Goal: Task Accomplishment & Management: Manage account settings

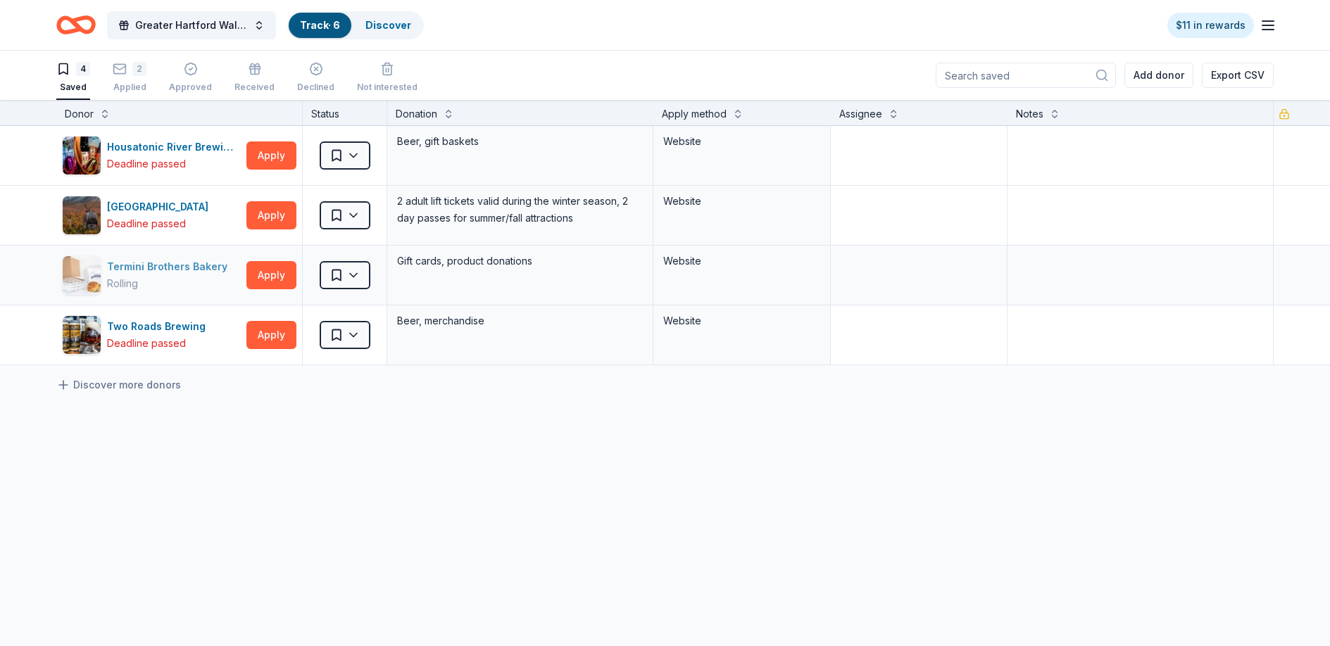
click at [199, 272] on div "Termini Brothers Bakery" at bounding box center [170, 266] width 126 height 17
click at [132, 73] on div "2" at bounding box center [130, 69] width 34 height 14
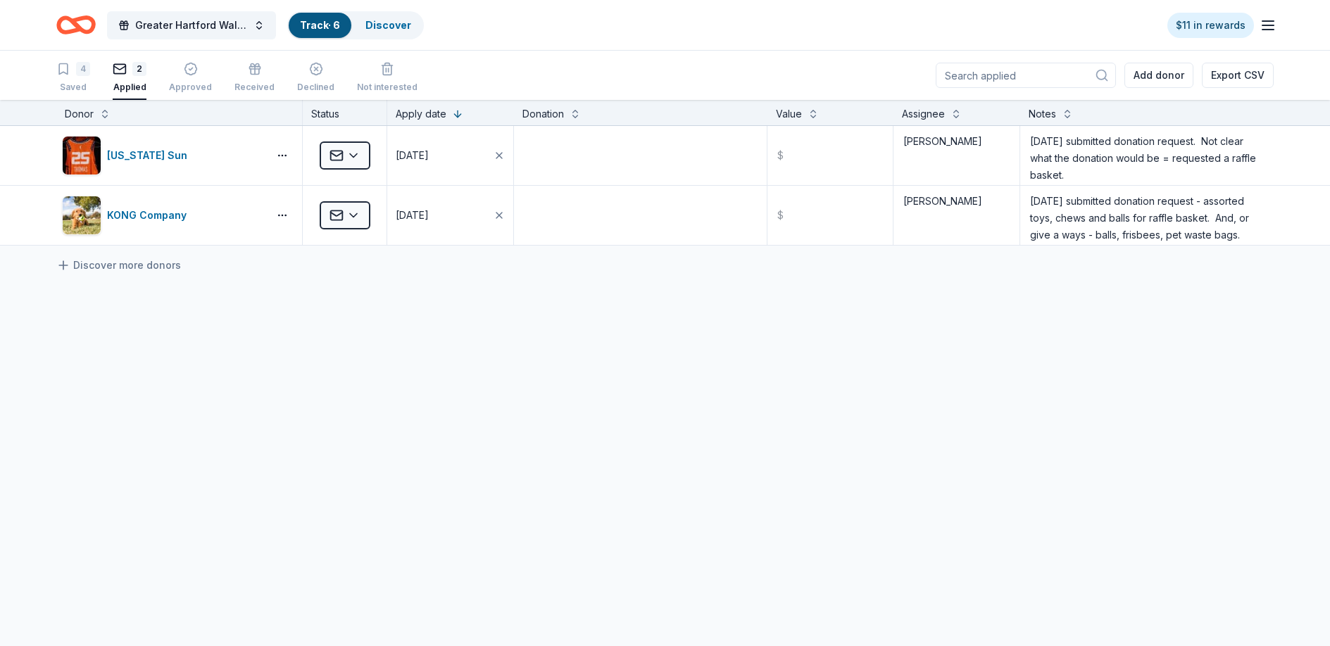
click at [347, 146] on html "Greater Hartford Walk to End Alzheimer's Track · 6 Discover $11 in rewards 4 Sa…" at bounding box center [665, 323] width 1330 height 646
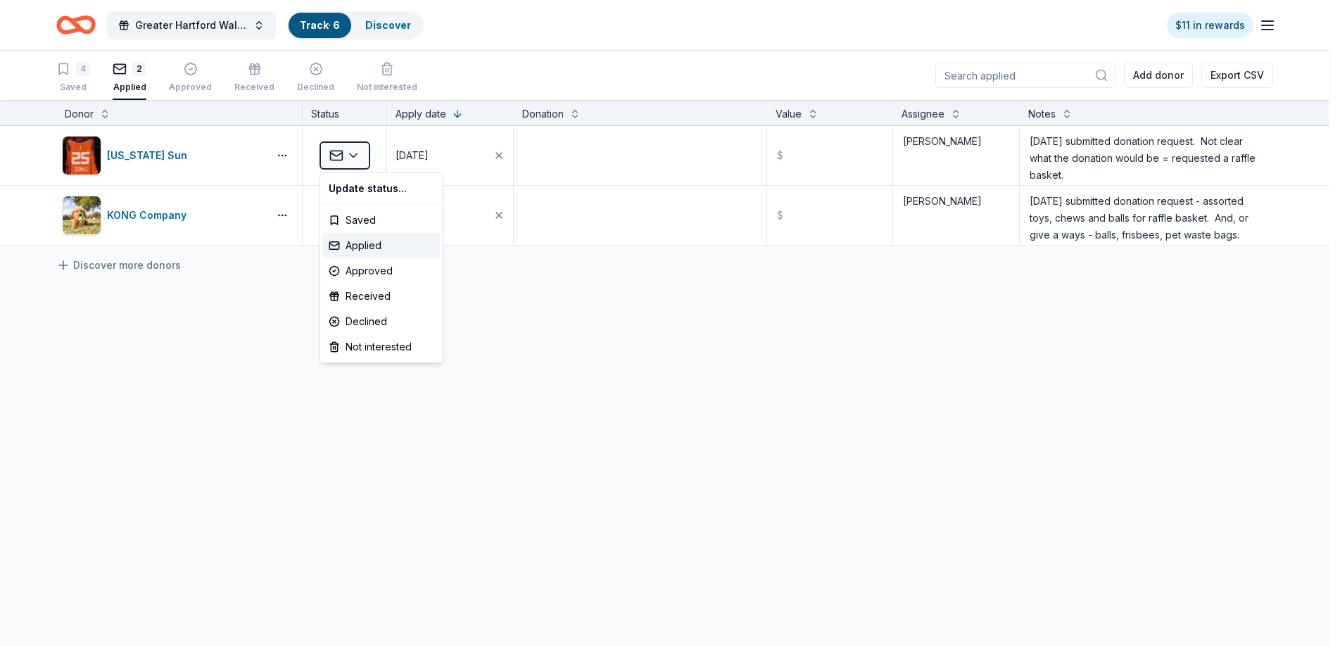
click at [265, 445] on html "Greater Hartford Walk to End Alzheimer's Track · 6 Discover $11 in rewards 4 Sa…" at bounding box center [670, 323] width 1340 height 646
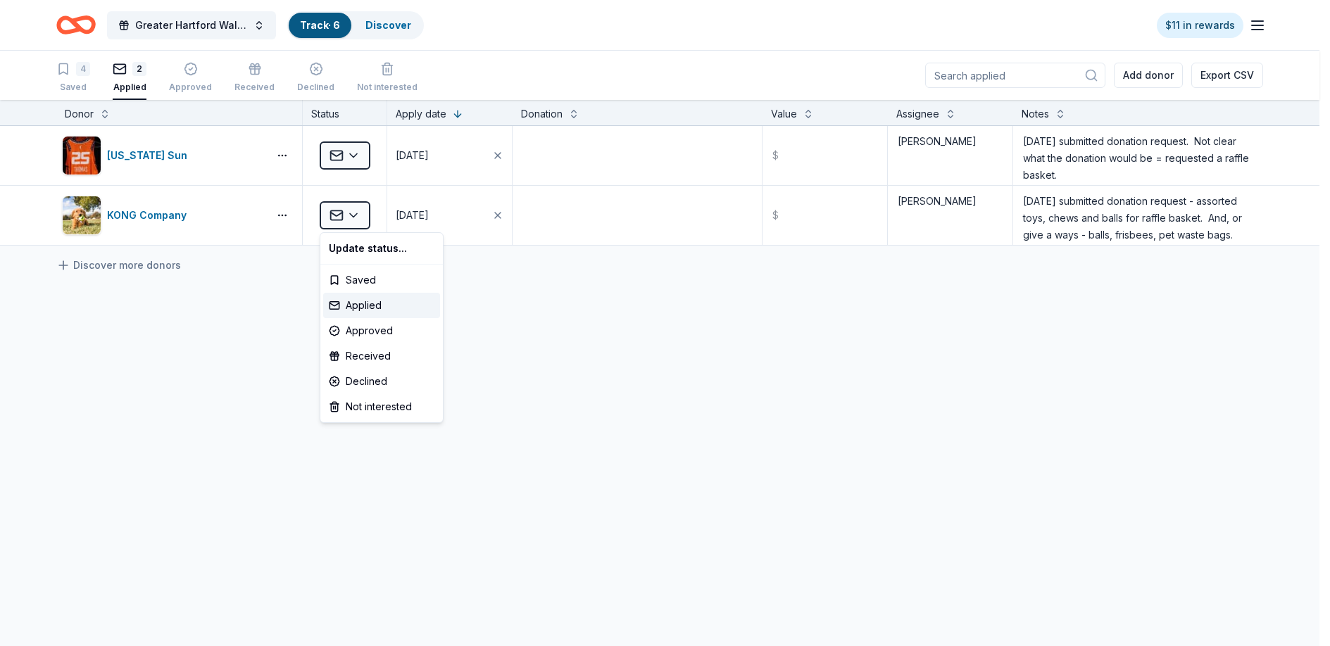
click at [360, 220] on html "Greater Hartford Walk to End Alzheimer's Track · 6 Discover $11 in rewards 4 Sa…" at bounding box center [665, 323] width 1330 height 646
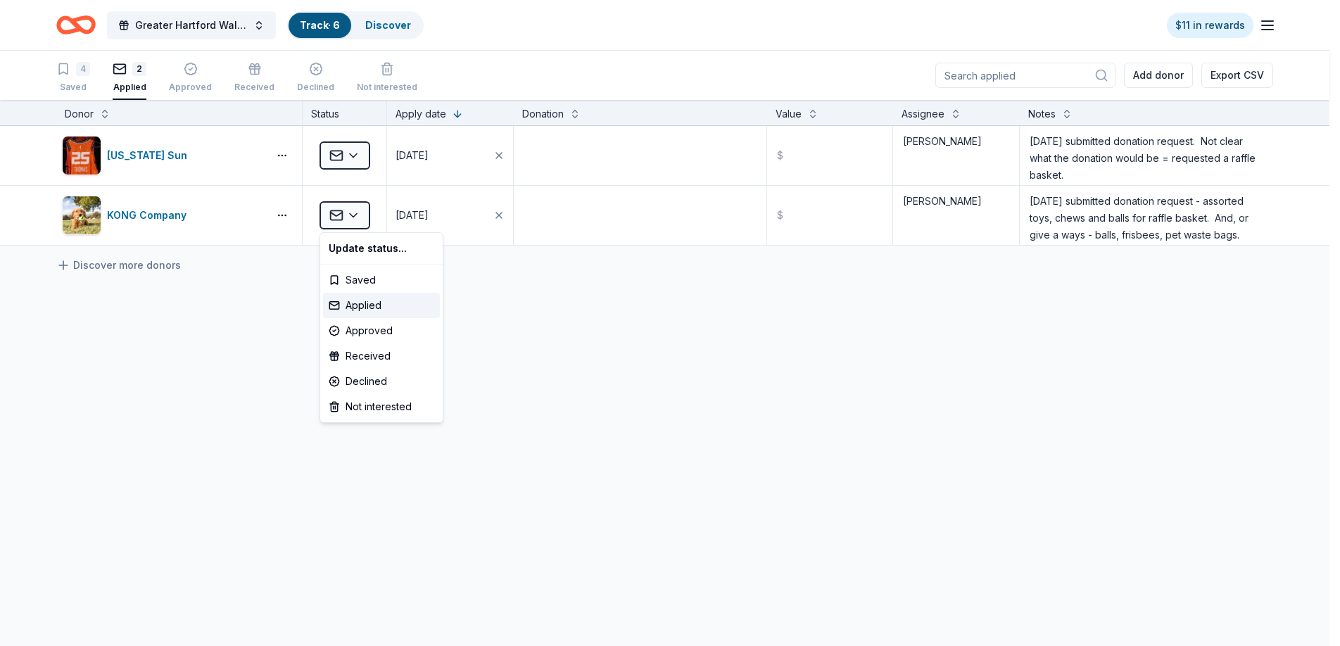
click at [477, 489] on html "Greater Hartford Walk to End Alzheimer's Track · 6 Discover $11 in rewards 4 Sa…" at bounding box center [670, 323] width 1340 height 646
click at [352, 213] on html "Greater Hartford Walk to End Alzheimer's Track · 6 Discover $11 in rewards 4 Sa…" at bounding box center [670, 323] width 1340 height 646
click at [341, 377] on div "Declined" at bounding box center [381, 381] width 117 height 25
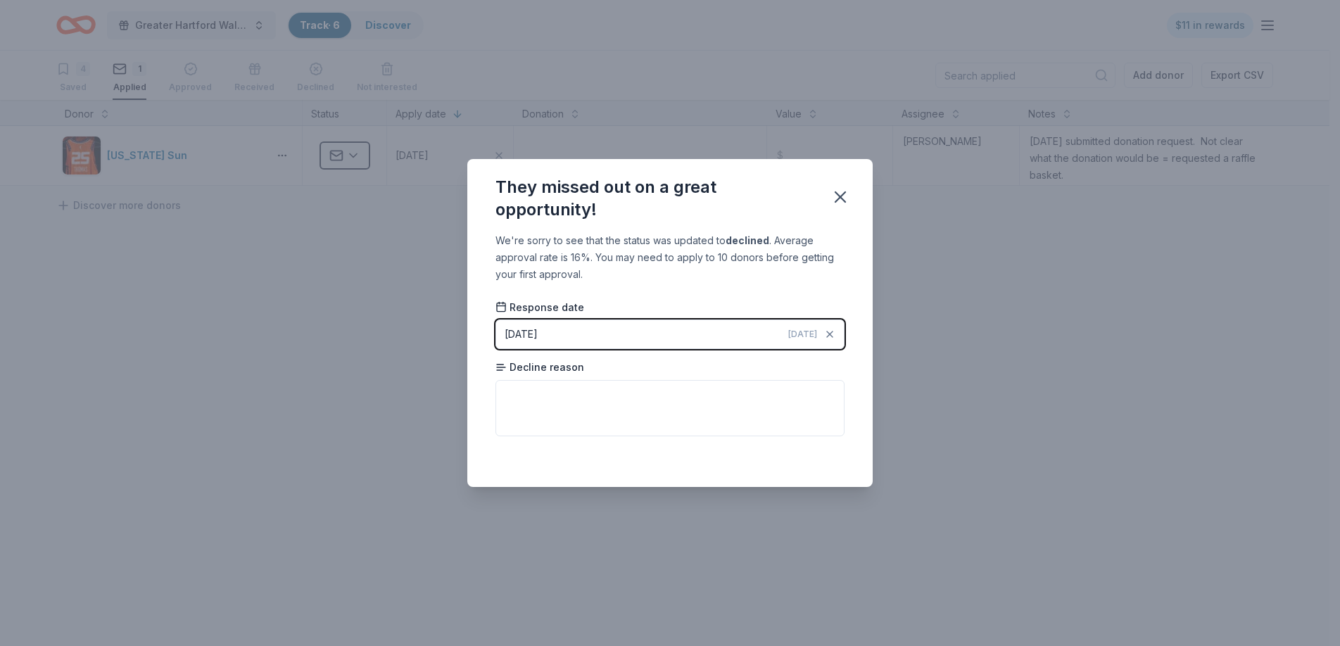
click at [524, 327] on div "10/15/2025" at bounding box center [521, 334] width 33 height 17
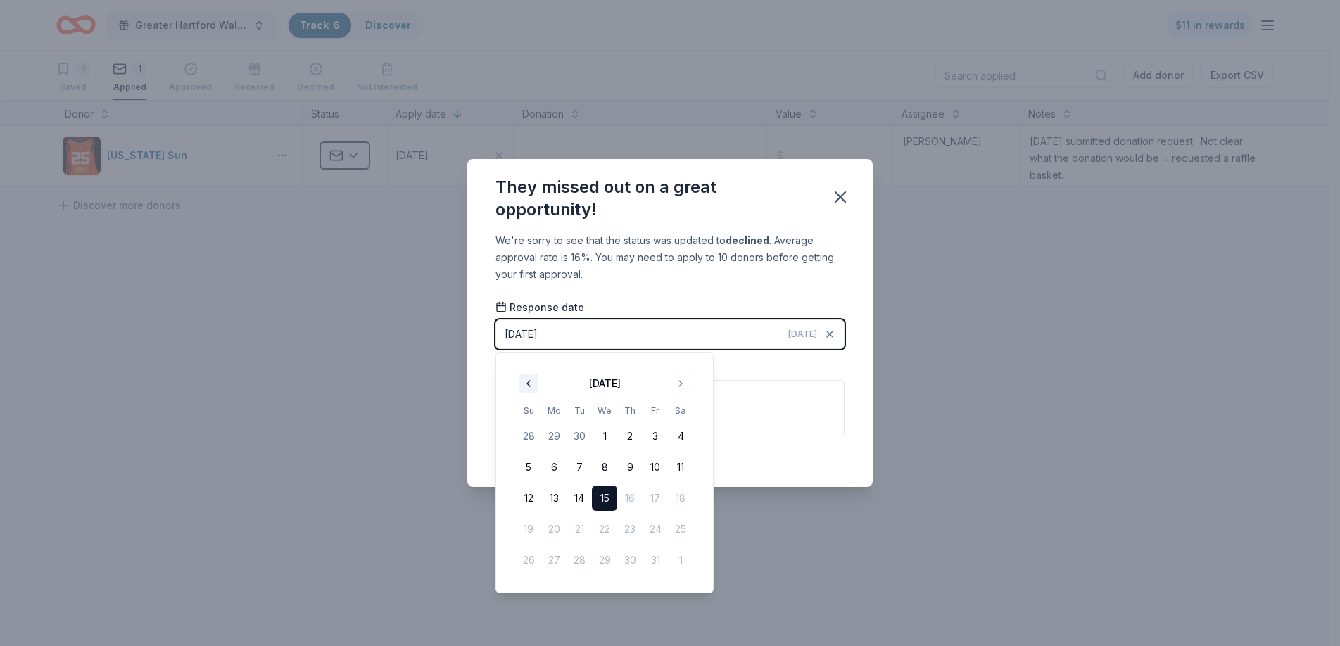
click at [527, 378] on button "Go to previous month" at bounding box center [529, 384] width 20 height 20
click at [525, 388] on button "Go to previous month" at bounding box center [529, 384] width 20 height 20
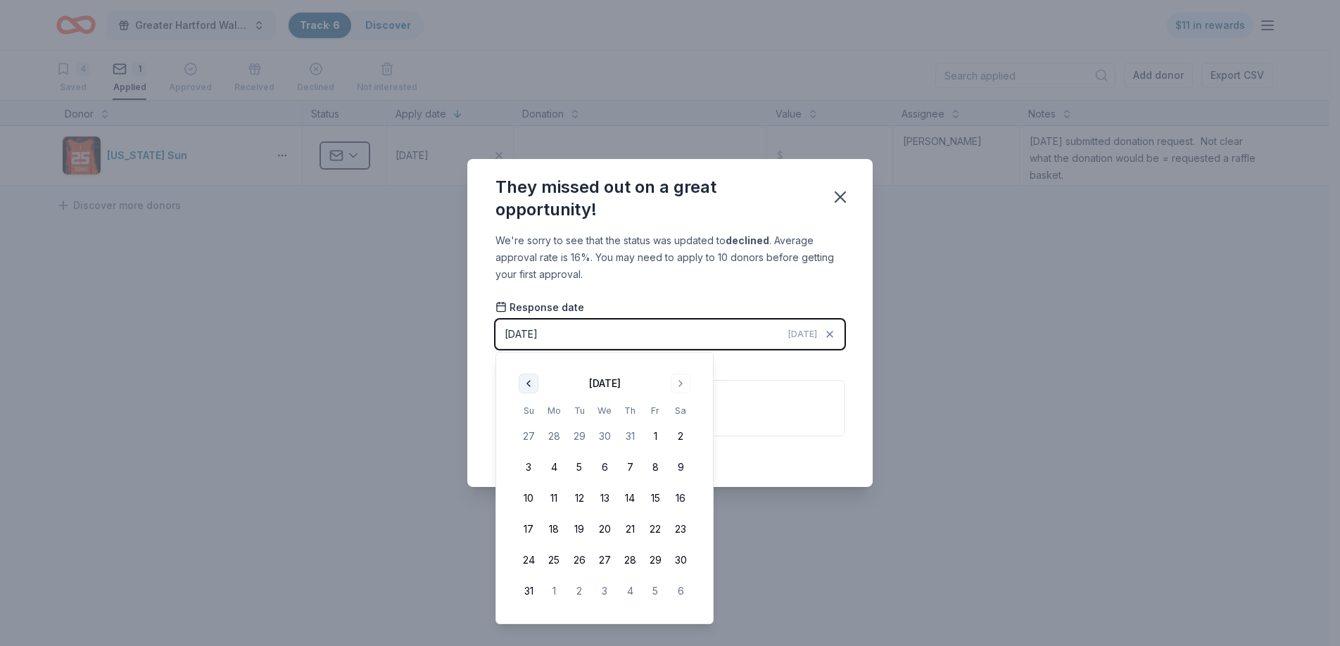
click at [524, 383] on button "Go to previous month" at bounding box center [529, 384] width 20 height 20
click at [529, 383] on button "Go to previous month" at bounding box center [529, 384] width 20 height 20
